Goal: Transaction & Acquisition: Register for event/course

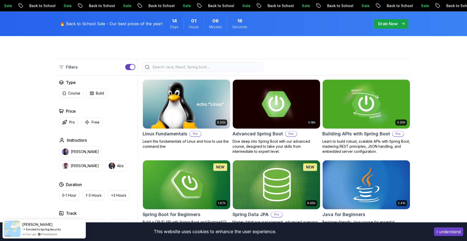
scroll to position [126, 0]
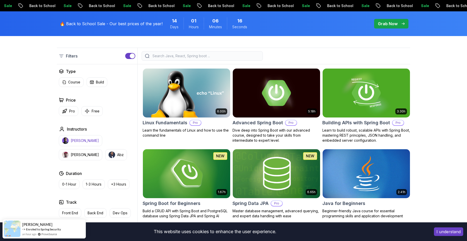
click at [80, 140] on p "[PERSON_NAME]" at bounding box center [85, 140] width 28 height 5
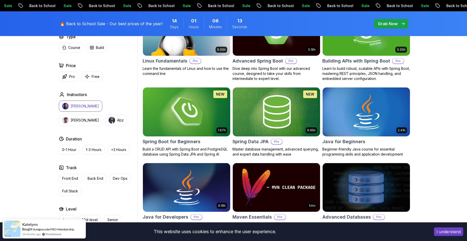
scroll to position [202, 0]
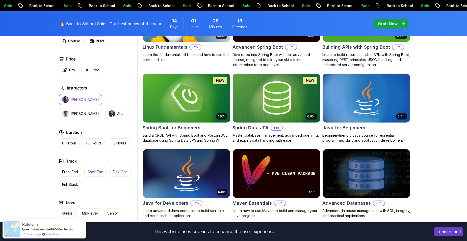
click at [103, 170] on p "Back End" at bounding box center [96, 172] width 16 height 5
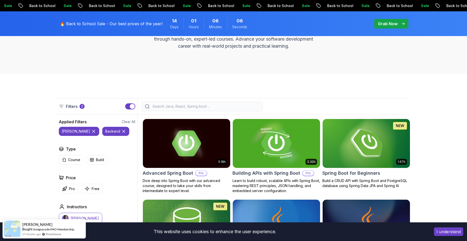
scroll to position [101, 0]
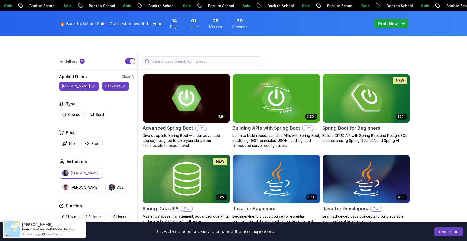
scroll to position [126, 0]
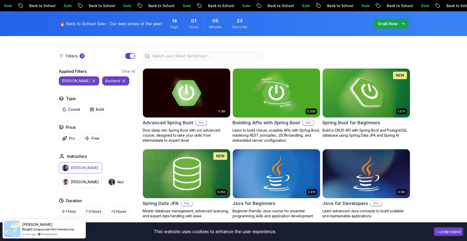
drag, startPoint x: 348, startPoint y: 104, endPoint x: 345, endPoint y: 106, distance: 3.4
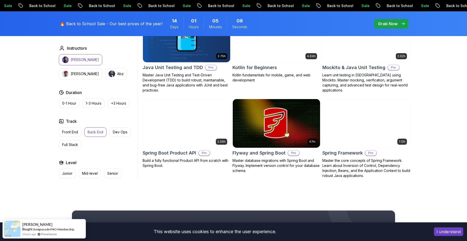
scroll to position [580, 0]
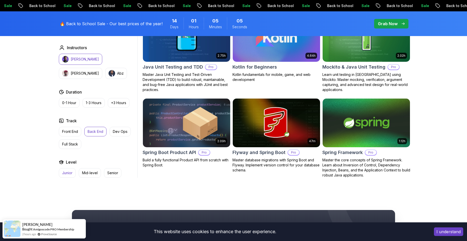
click at [69, 173] on p "Junior" at bounding box center [67, 173] width 10 height 5
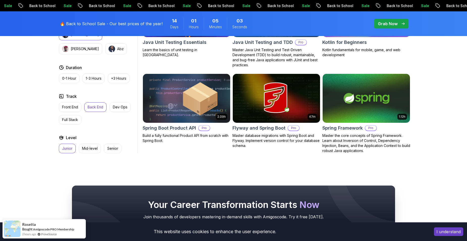
scroll to position [530, 0]
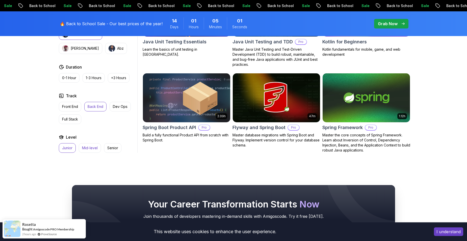
click at [84, 152] on button "Mid-level" at bounding box center [90, 148] width 22 height 10
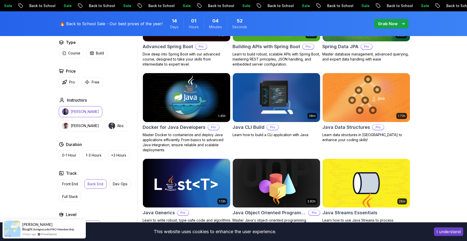
scroll to position [202, 0]
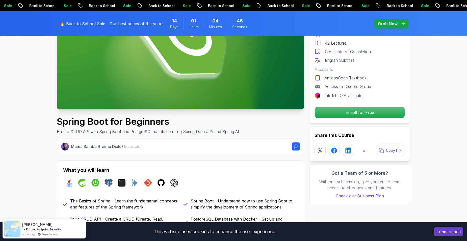
scroll to position [101, 0]
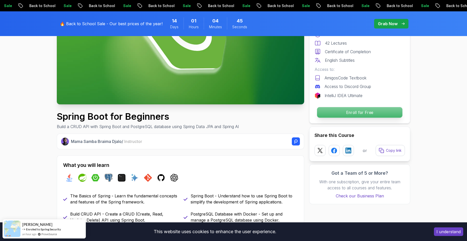
click at [327, 112] on p "Enroll for Free" at bounding box center [359, 112] width 85 height 11
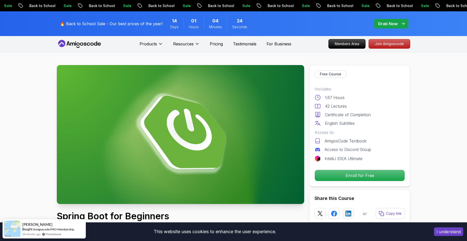
scroll to position [0, 0]
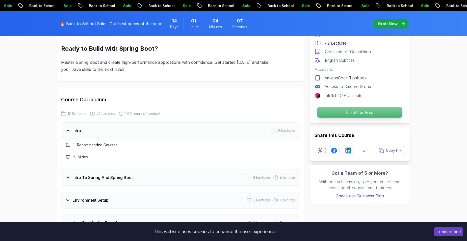
click at [339, 110] on p "Enroll for Free" at bounding box center [359, 112] width 85 height 11
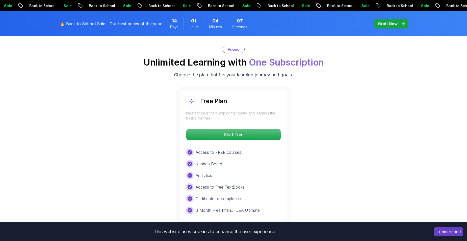
scroll to position [1027, 0]
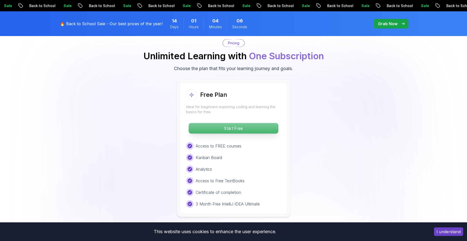
click at [262, 123] on p "Start Free" at bounding box center [233, 128] width 90 height 11
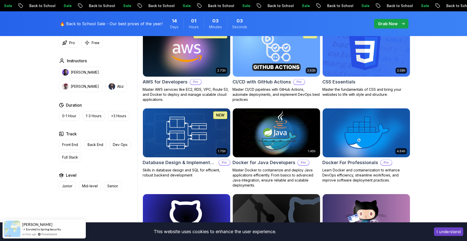
scroll to position [404, 0]
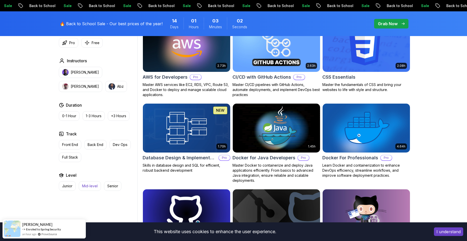
click at [92, 189] on button "Mid-level" at bounding box center [90, 186] width 22 height 10
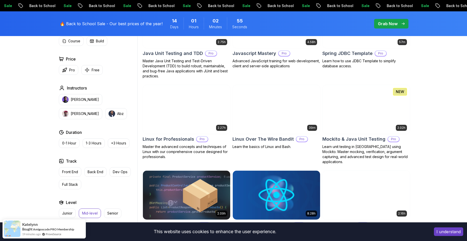
scroll to position [757, 0]
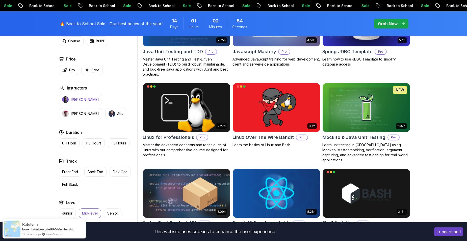
click at [74, 102] on p "[PERSON_NAME]" at bounding box center [85, 99] width 28 height 5
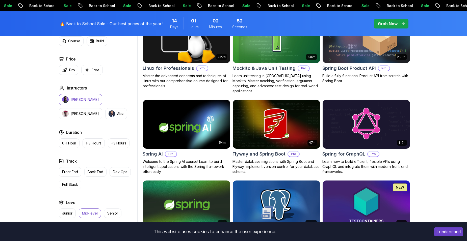
scroll to position [833, 0]
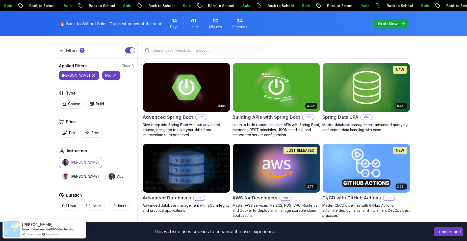
scroll to position [126, 0]
